Goal: Information Seeking & Learning: Learn about a topic

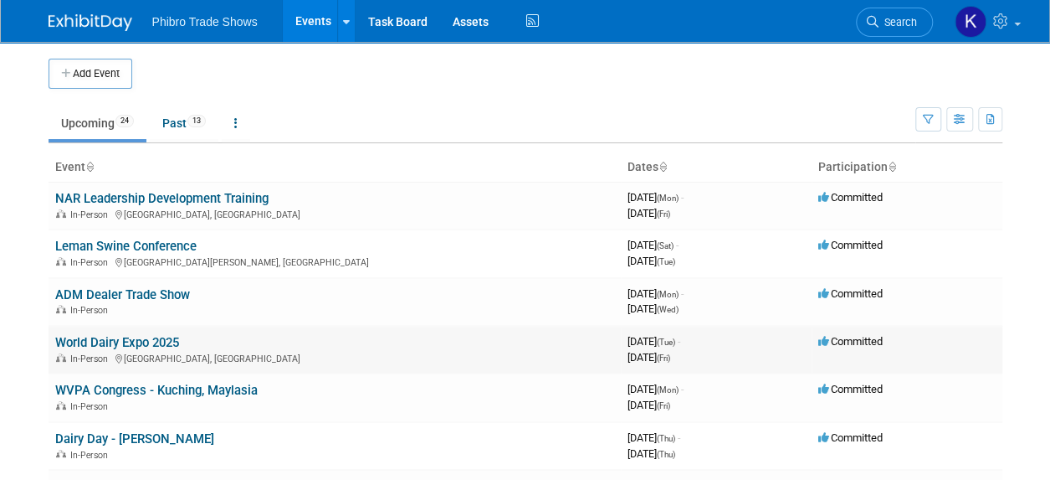
click at [152, 338] on link "World Dairy Expo 2025" at bounding box center [117, 342] width 124 height 15
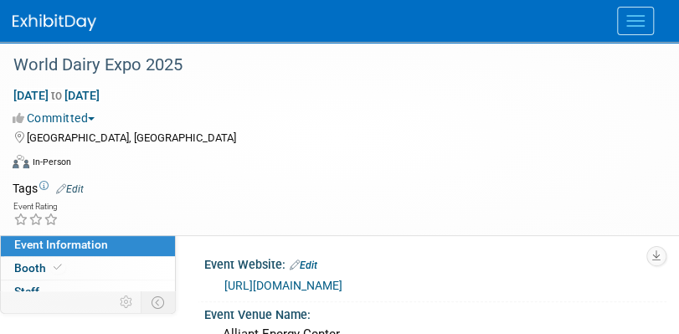
click at [455, 264] on div "Event Website: Edit" at bounding box center [435, 263] width 462 height 22
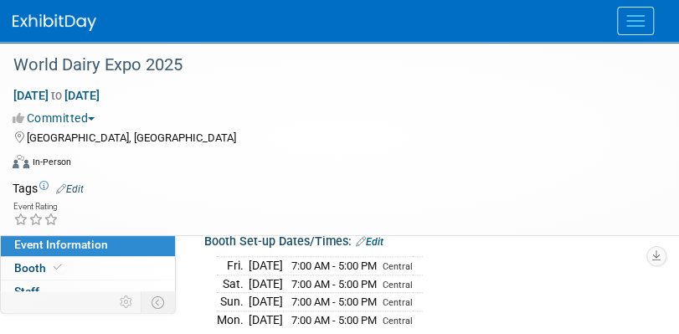
scroll to position [299, 0]
click at [474, 267] on div "[DATE] 7:00 AM - 5:00 PM Central [DATE] 7:00 AM - 5:00 PM Central [DATE] 7:00 A…" at bounding box center [435, 289] width 437 height 76
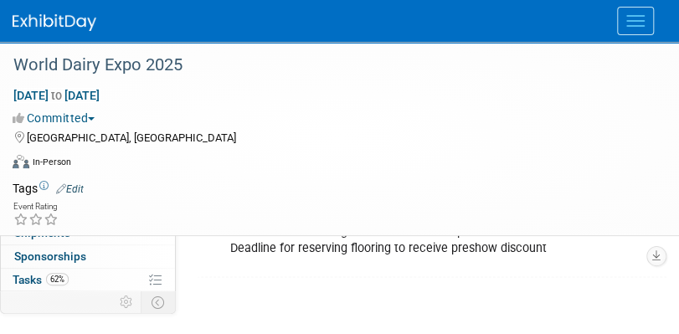
scroll to position [167, 0]
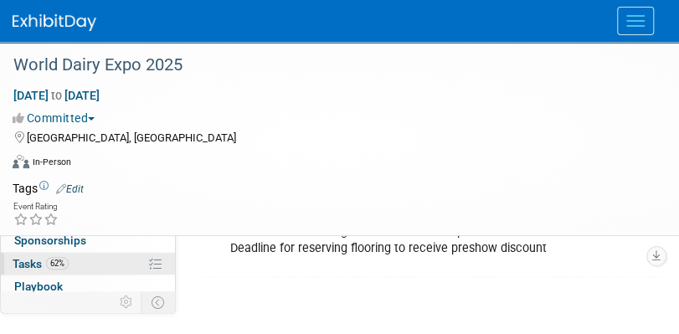
click at [90, 264] on link "62% Tasks 62%" at bounding box center [88, 264] width 174 height 23
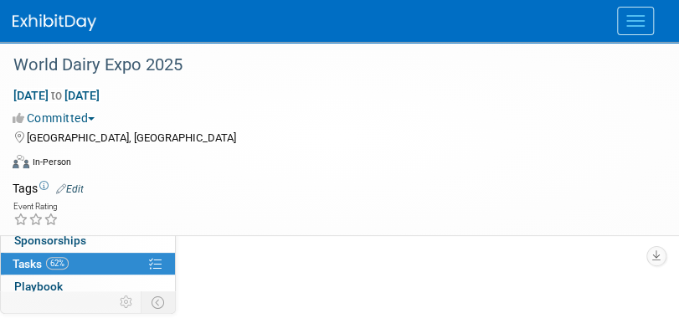
scroll to position [0, 0]
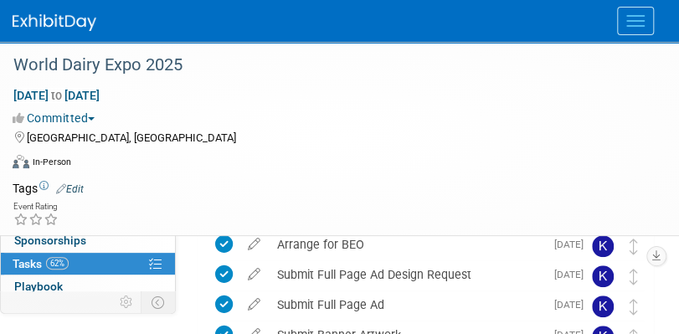
click at [385, 216] on div "Event Rating" at bounding box center [329, 214] width 658 height 29
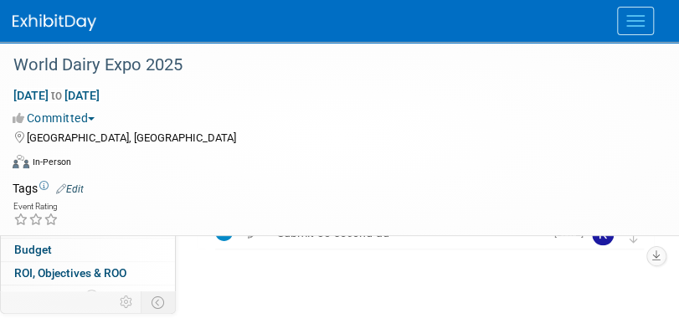
scroll to position [268, 0]
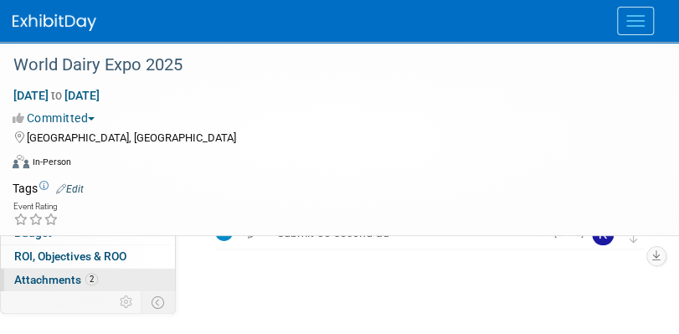
click at [126, 277] on link "2 Attachments 2" at bounding box center [88, 280] width 174 height 23
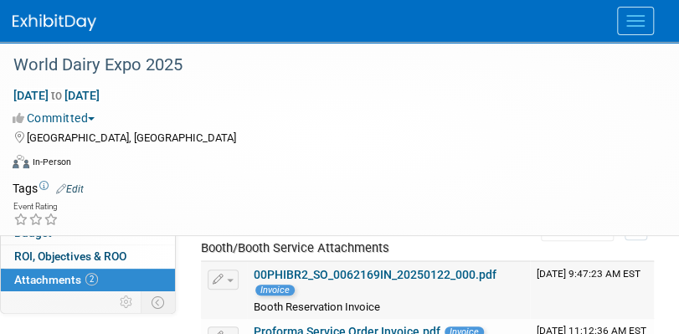
scroll to position [0, 0]
